Goal: Task Accomplishment & Management: Use online tool/utility

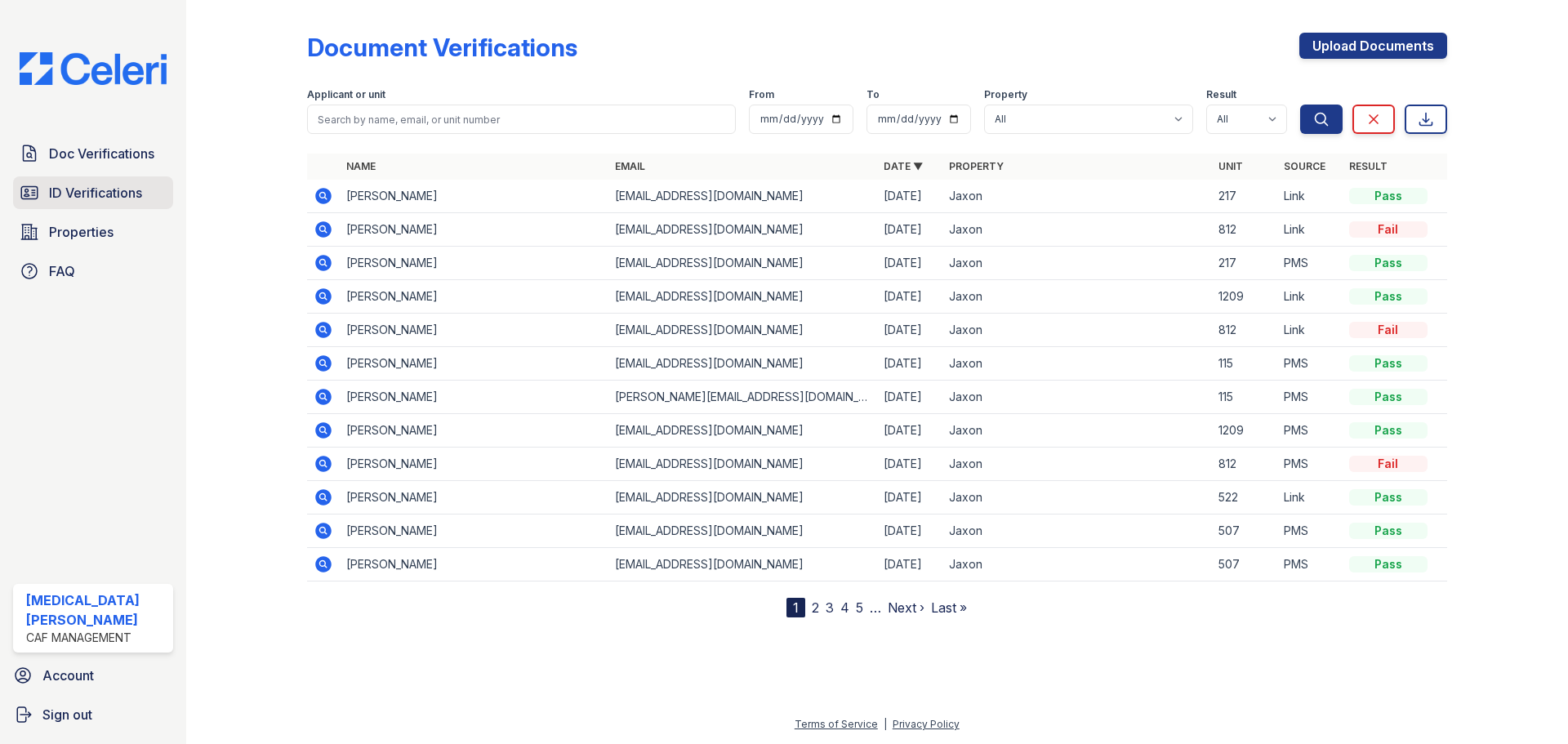
click at [119, 185] on span "ID Verifications" at bounding box center [96, 192] width 93 height 19
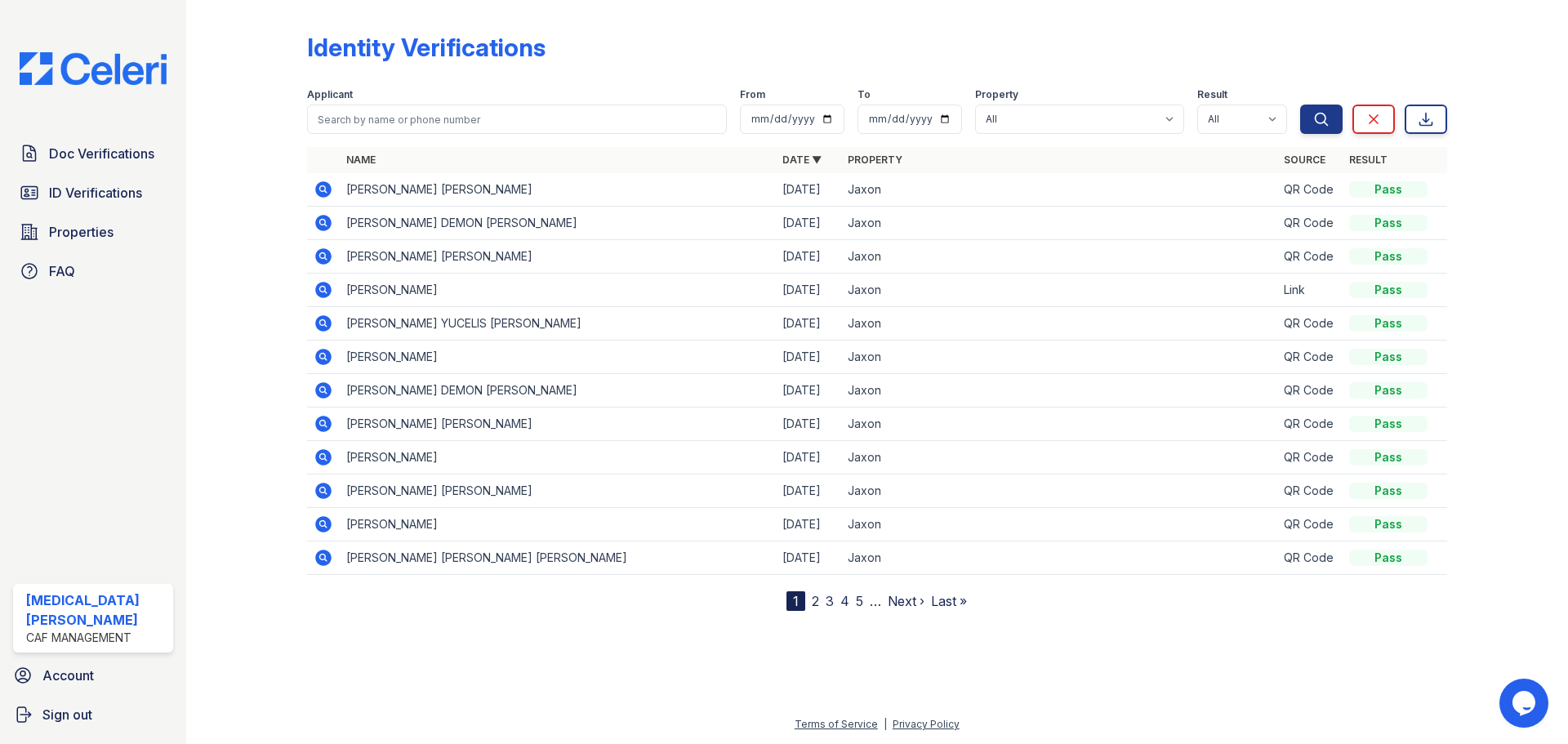
click at [315, 196] on icon at bounding box center [323, 189] width 19 height 19
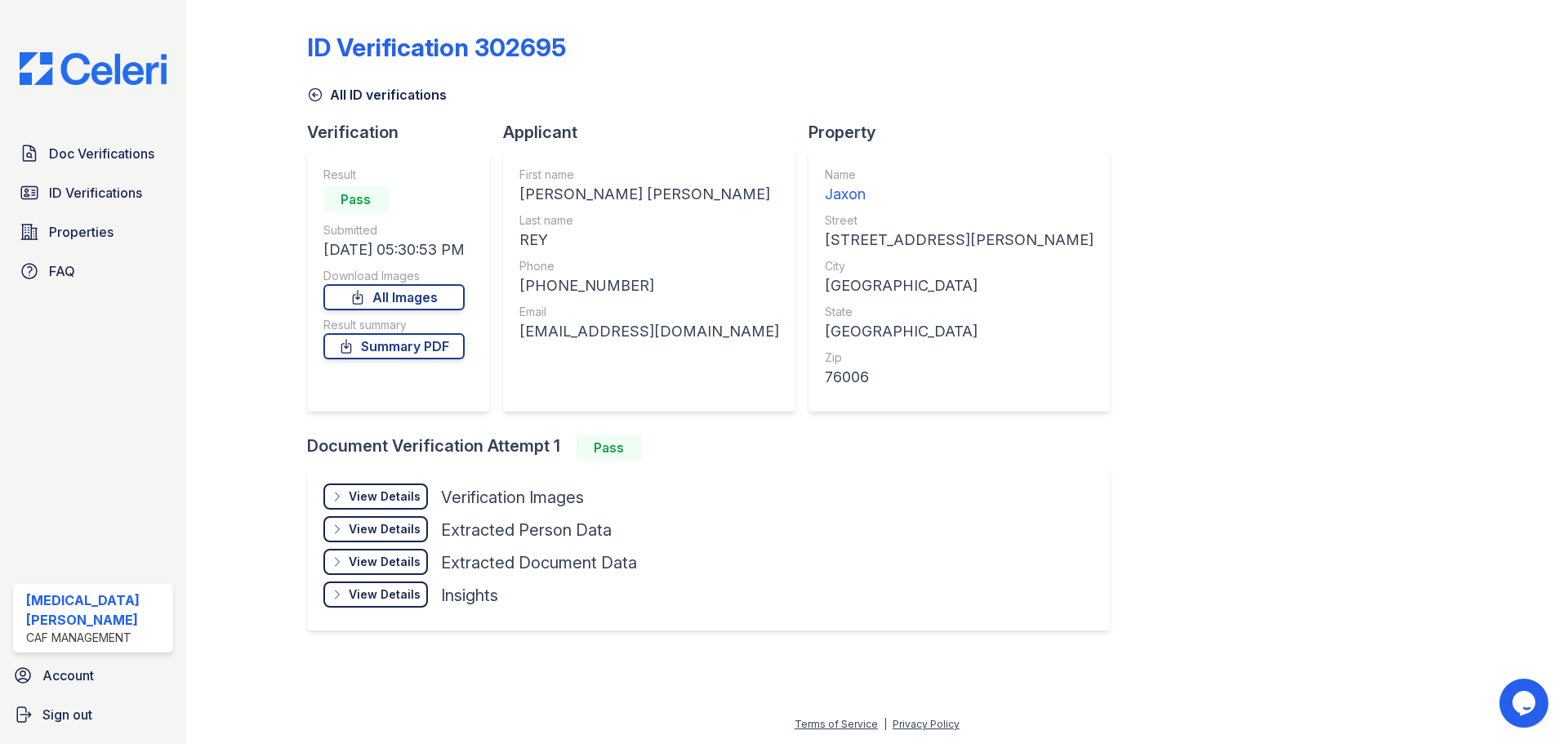
click at [547, 197] on div "DIMITRI SEAN MICHAEL" at bounding box center [648, 194] width 260 height 23
click at [547, 196] on div "DIMITRI SEAN MICHAEL" at bounding box center [648, 194] width 260 height 23
copy div "DIMITRI"
click at [537, 234] on div "REY" at bounding box center [648, 240] width 260 height 23
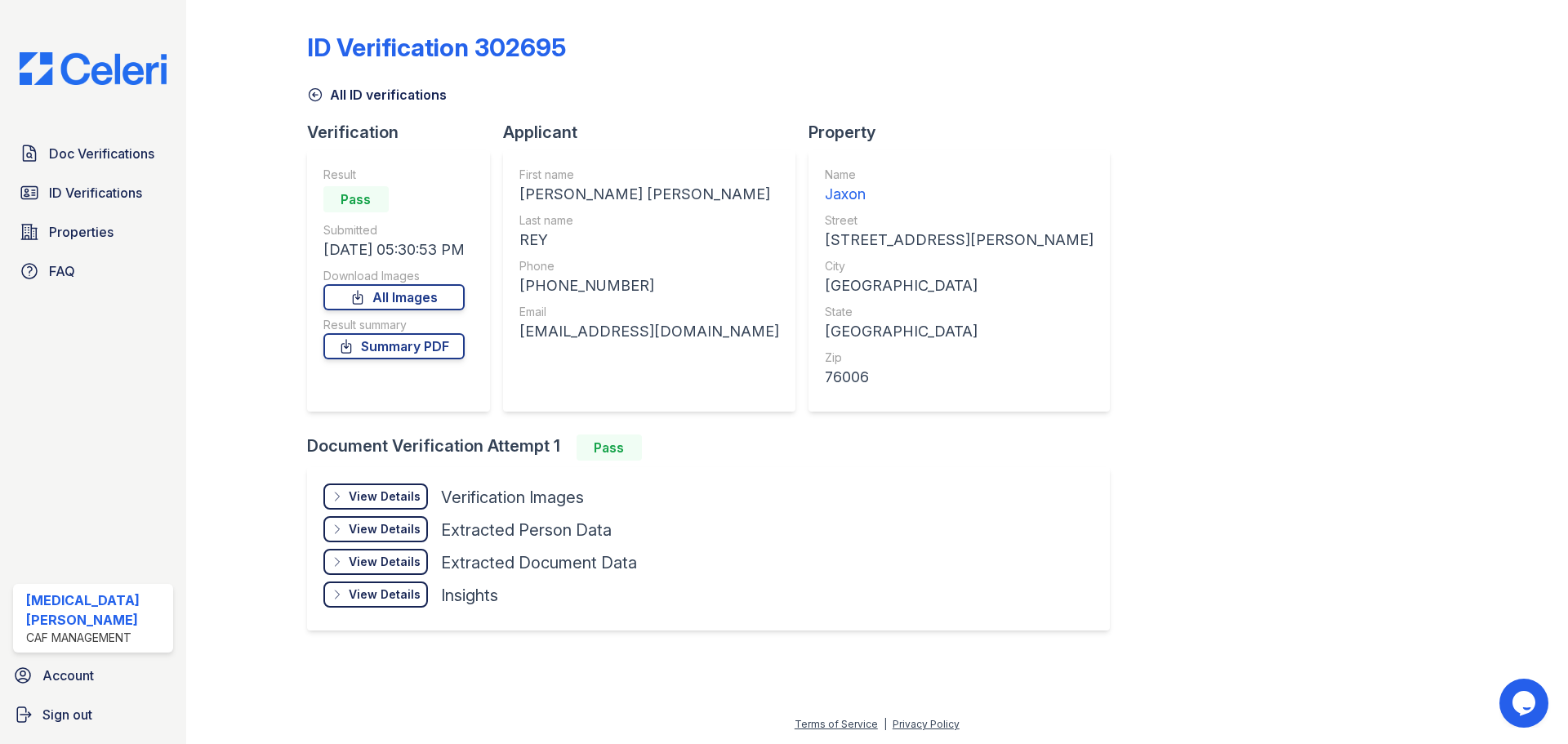
copy div "REY"
click at [587, 291] on div "+13475933269" at bounding box center [648, 286] width 260 height 23
copy div "13475933269"
click at [590, 332] on div "dimrey01@gmail.com" at bounding box center [648, 332] width 260 height 23
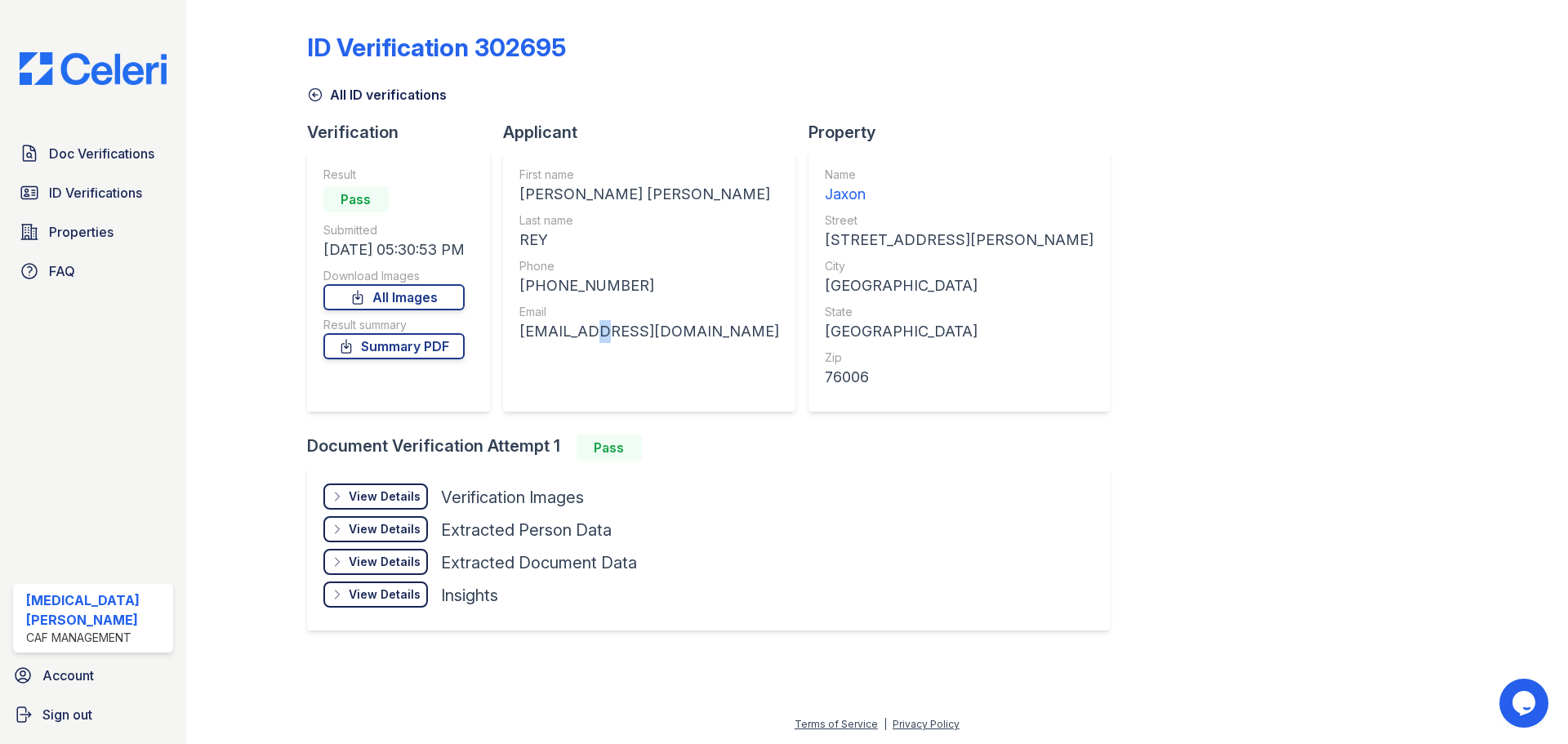
click at [590, 332] on div "dimrey01@gmail.com" at bounding box center [648, 332] width 260 height 23
click at [591, 332] on div "dimrey01@gmail.com" at bounding box center [648, 332] width 260 height 23
copy div "dimrey01@gmail.com"
